Goal: Task Accomplishment & Management: Use online tool/utility

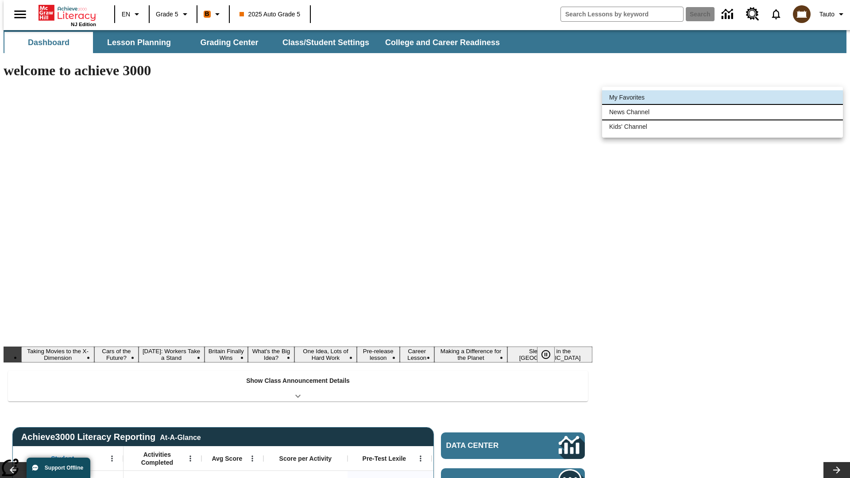
click at [722, 112] on li "News Channel" at bounding box center [722, 112] width 241 height 15
type input "120"
